Goal: Task Accomplishment & Management: Manage account settings

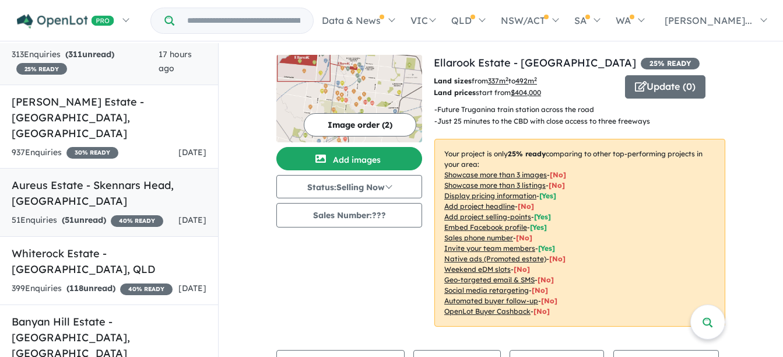
scroll to position [117, 0]
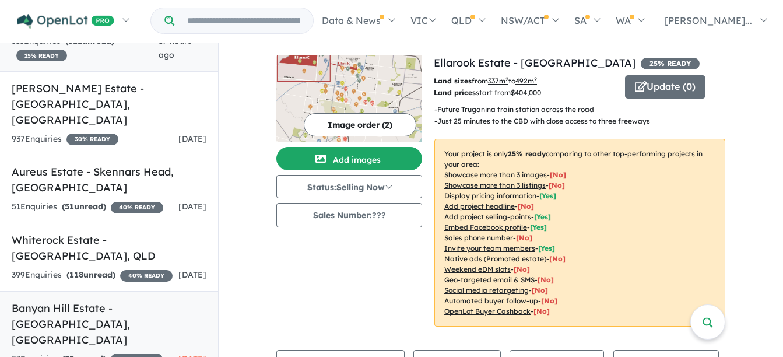
click at [90, 300] on h5 "[GEOGRAPHIC_DATA] - [GEOGRAPHIC_DATA] , [GEOGRAPHIC_DATA]" at bounding box center [109, 323] width 195 height 47
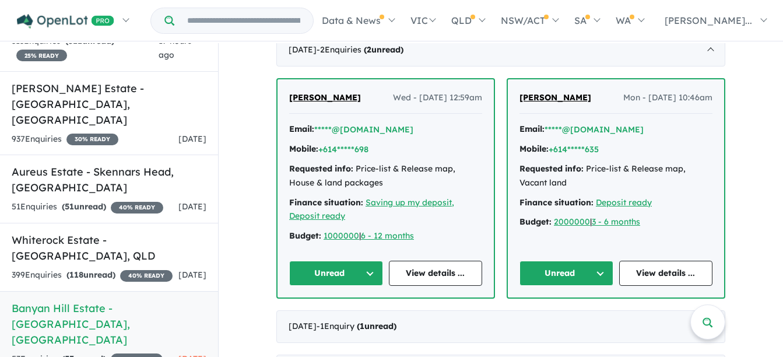
scroll to position [350, 0]
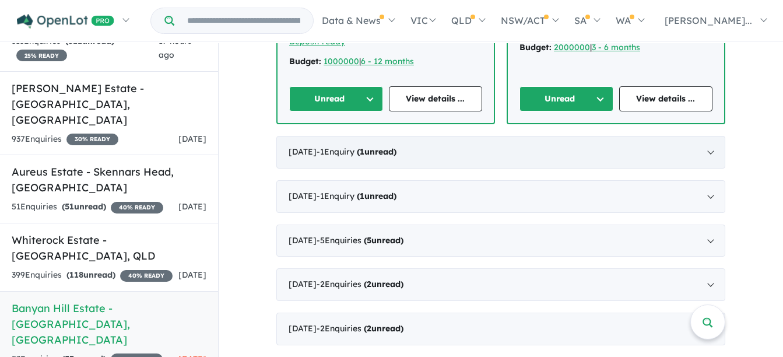
click at [695, 158] on div "[DATE] - 1 Enquir y ( 1 unread)" at bounding box center [500, 152] width 449 height 33
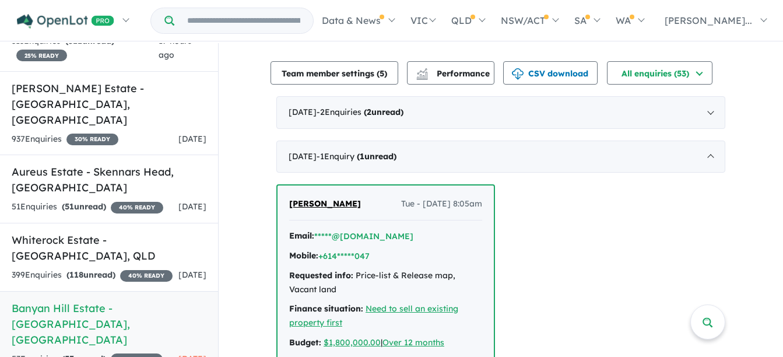
scroll to position [280, 0]
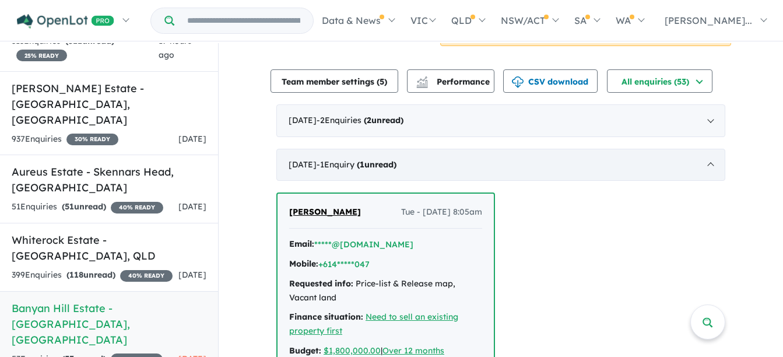
click at [706, 168] on div "[DATE] - 1 Enquir y ( 1 unread)" at bounding box center [500, 165] width 449 height 33
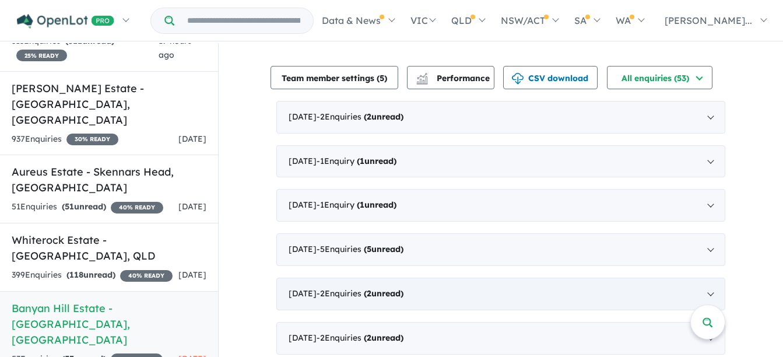
scroll to position [292, 0]
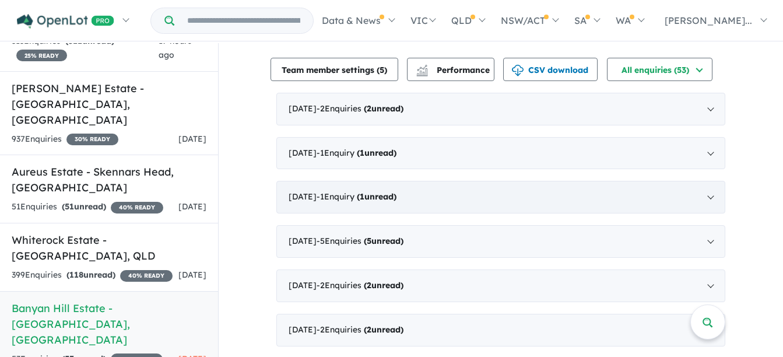
click at [707, 201] on div "[DATE] - 1 Enquir y ( 1 unread)" at bounding box center [500, 197] width 449 height 33
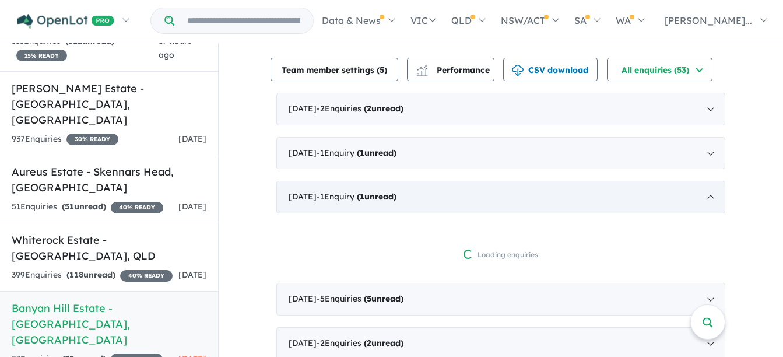
scroll to position [2, 0]
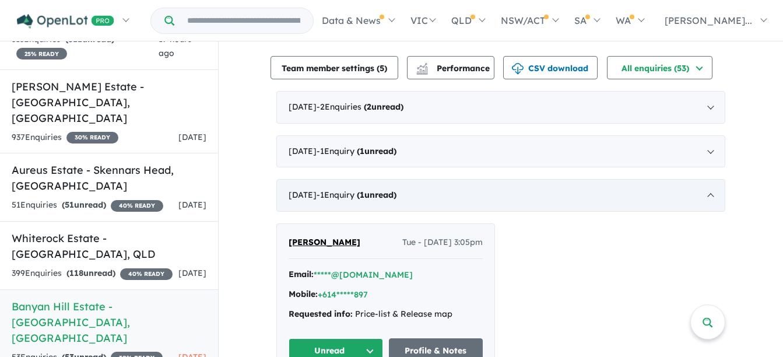
click at [707, 201] on div "[DATE] - 1 Enquir y ( 1 unread)" at bounding box center [500, 195] width 449 height 33
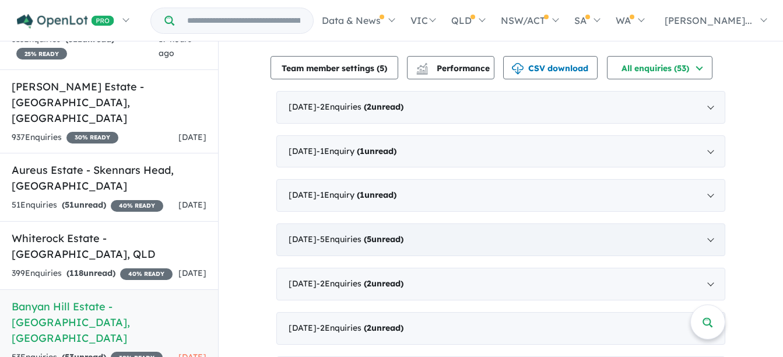
click at [707, 236] on div "[DATE] - 5 Enquir ies ( 5 unread)" at bounding box center [500, 239] width 449 height 33
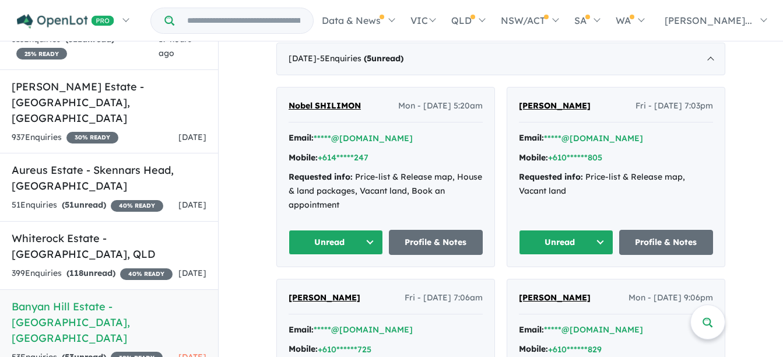
scroll to position [467, 0]
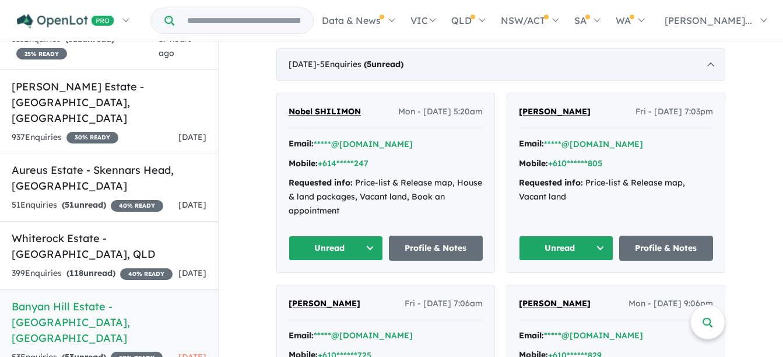
click at [703, 67] on div "[DATE] - 5 Enquir ies ( 5 unread)" at bounding box center [500, 64] width 449 height 33
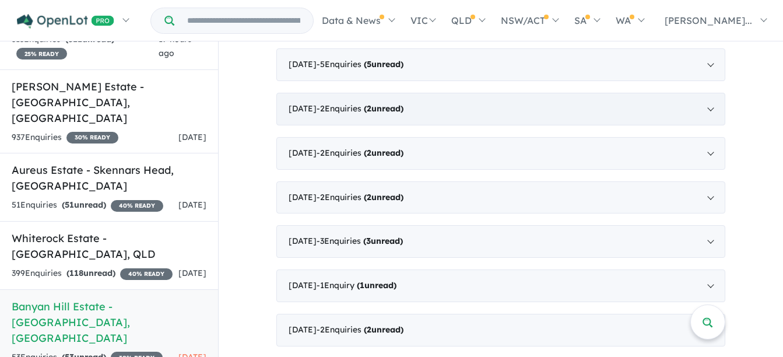
click at [710, 106] on div "[DATE] - 2 Enquir ies ( 2 unread)" at bounding box center [500, 109] width 449 height 33
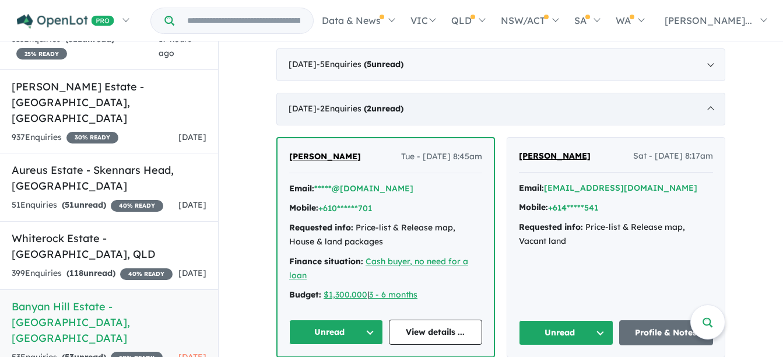
click at [709, 110] on div "[DATE] - 2 Enquir ies ( 2 unread)" at bounding box center [500, 109] width 449 height 33
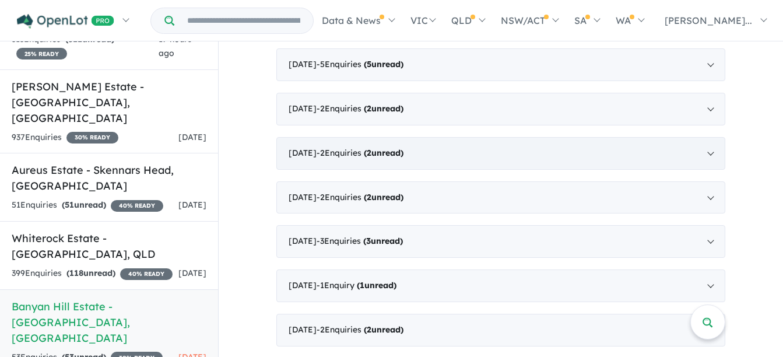
click at [711, 150] on div "[DATE] - 2 Enquir ies ( 2 unread)" at bounding box center [500, 153] width 449 height 33
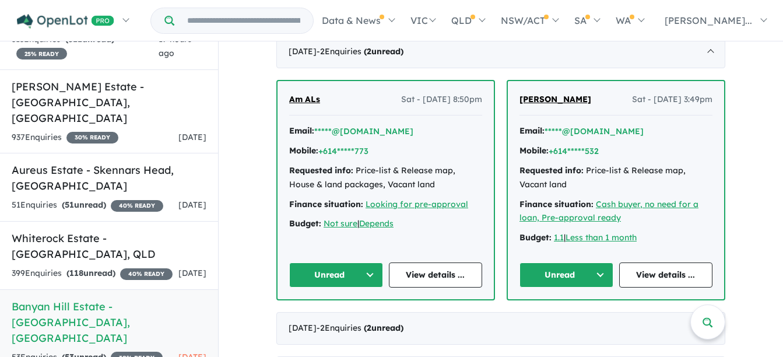
scroll to position [583, 0]
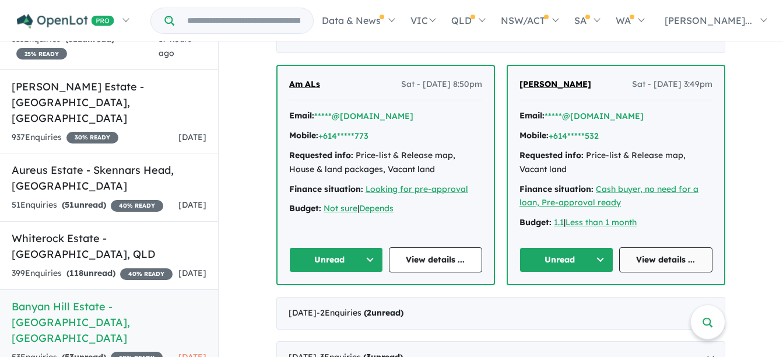
click at [640, 254] on link "View details ..." at bounding box center [666, 259] width 94 height 25
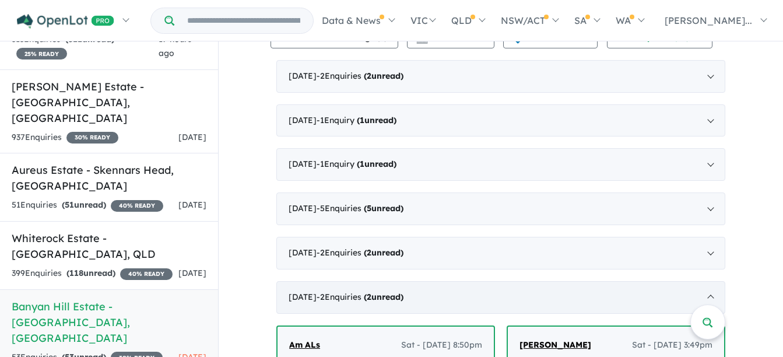
scroll to position [292, 0]
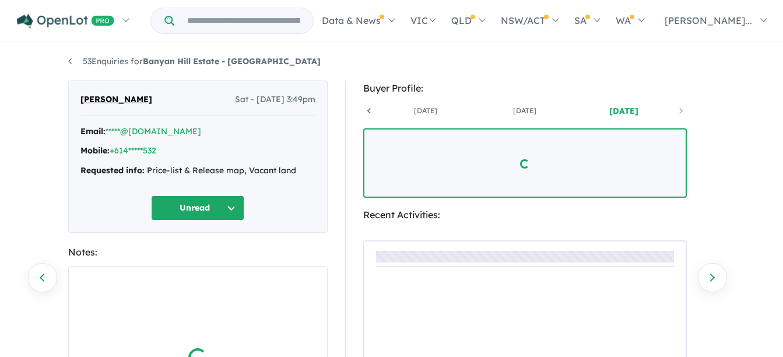
scroll to position [0, 86]
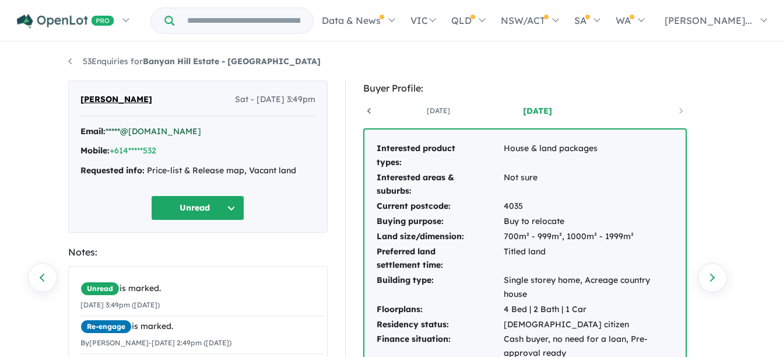
click at [140, 131] on link "*****@[DOMAIN_NAME]" at bounding box center [154, 131] width 96 height 10
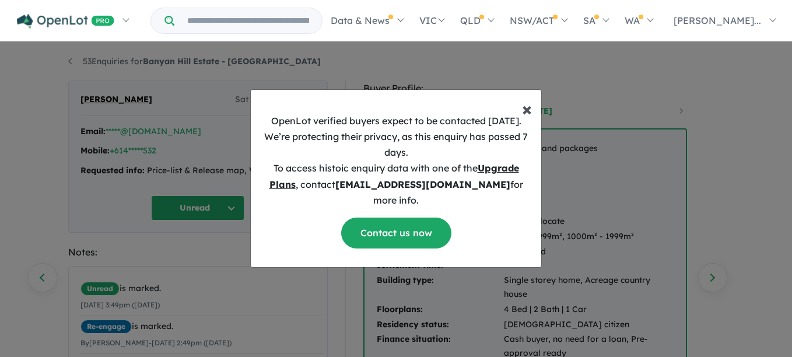
click at [525, 118] on span "×" at bounding box center [527, 108] width 10 height 23
